Goal: Check status: Check status

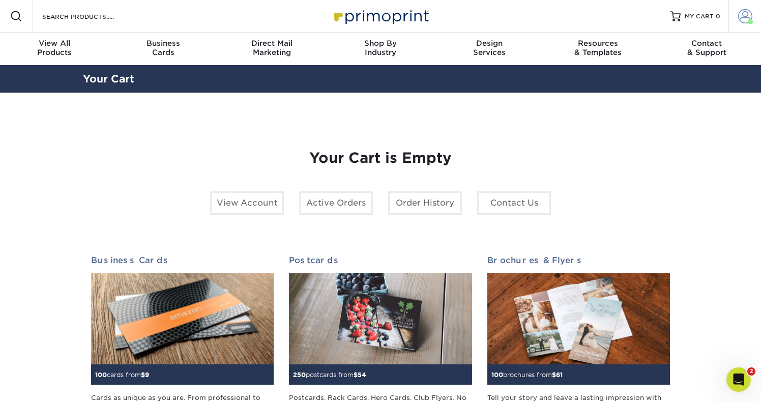
click at [741, 17] on span at bounding box center [746, 16] width 14 height 14
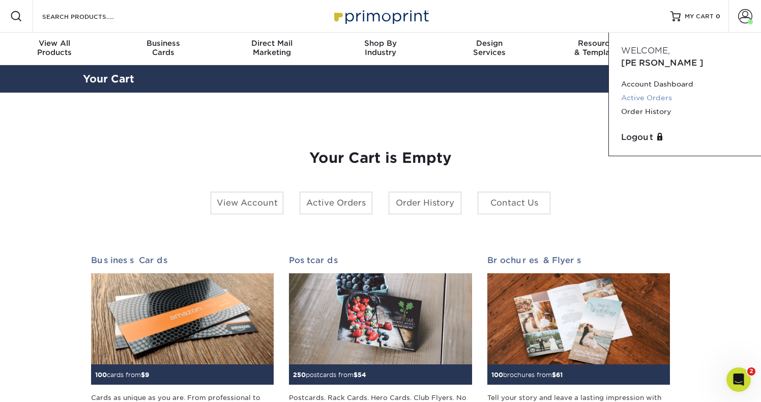
click at [657, 91] on link "Active Orders" at bounding box center [686, 98] width 128 height 14
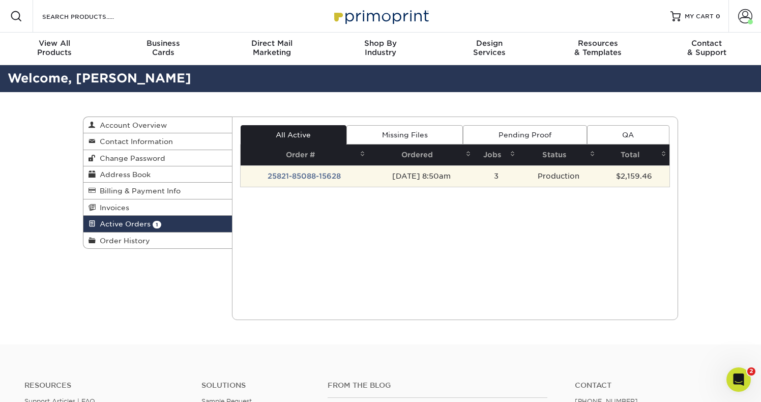
click at [295, 176] on td "25821-85088-15628" at bounding box center [305, 175] width 128 height 21
